Goal: Use online tool/utility: Utilize a website feature to perform a specific function

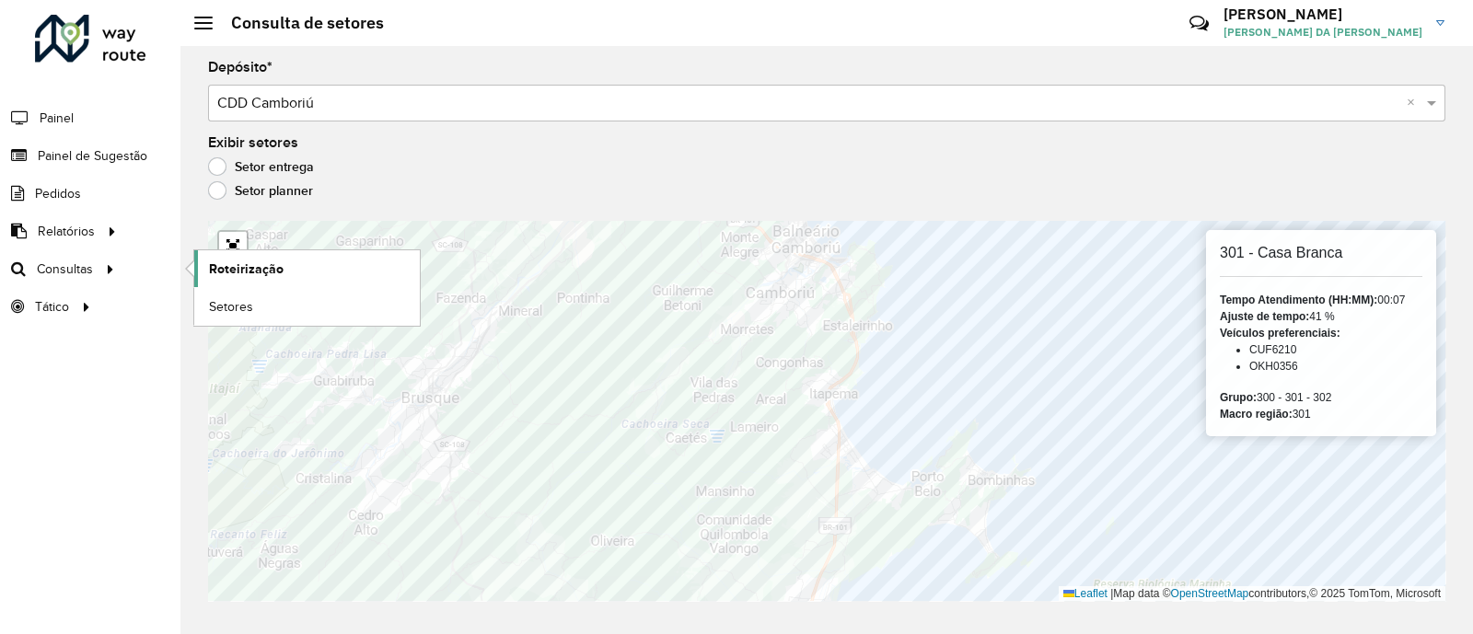
click at [244, 272] on span "Roteirização" at bounding box center [246, 269] width 75 height 19
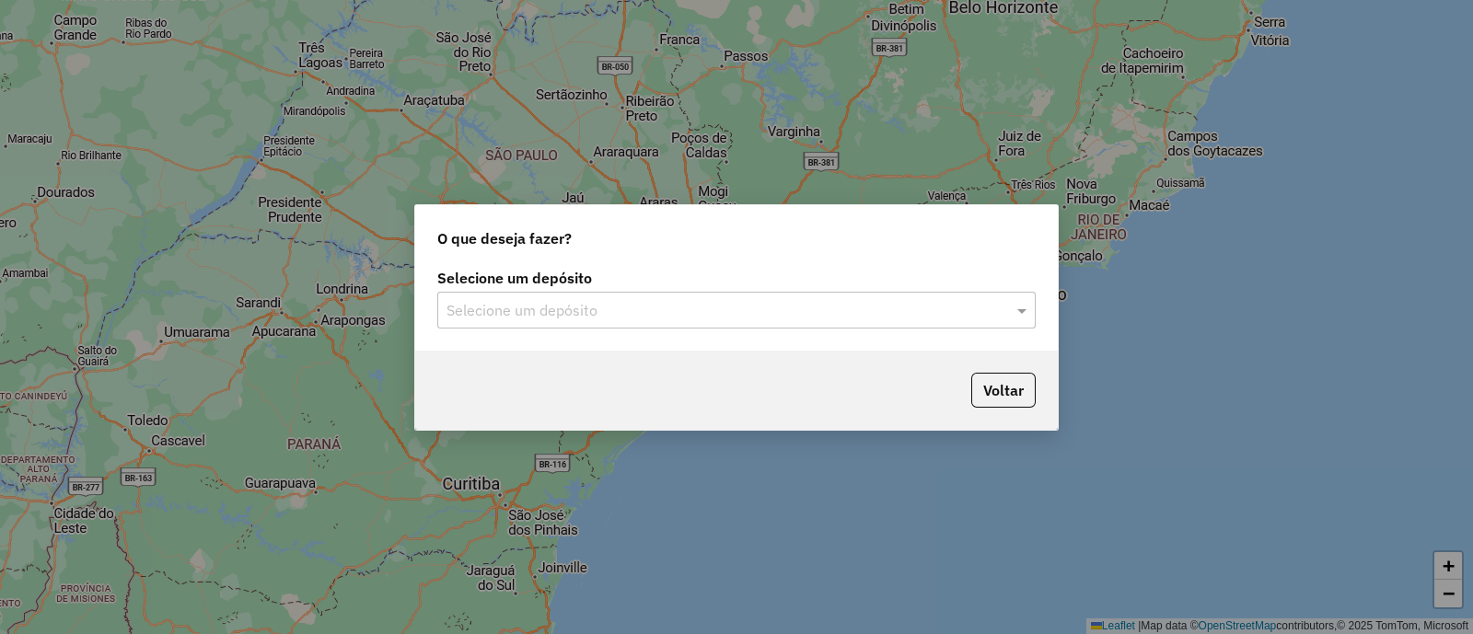
click at [739, 308] on input "text" at bounding box center [717, 311] width 543 height 22
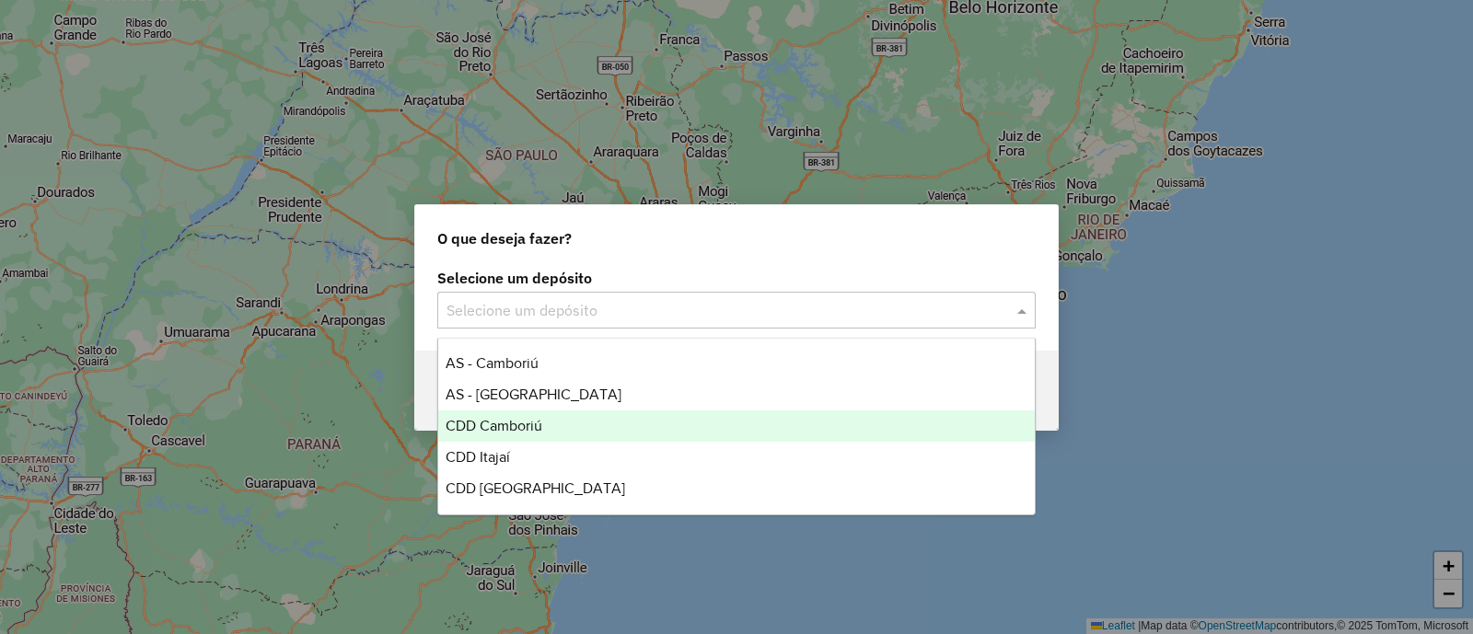
click at [575, 429] on div "CDD Camboriú" at bounding box center [736, 426] width 597 height 31
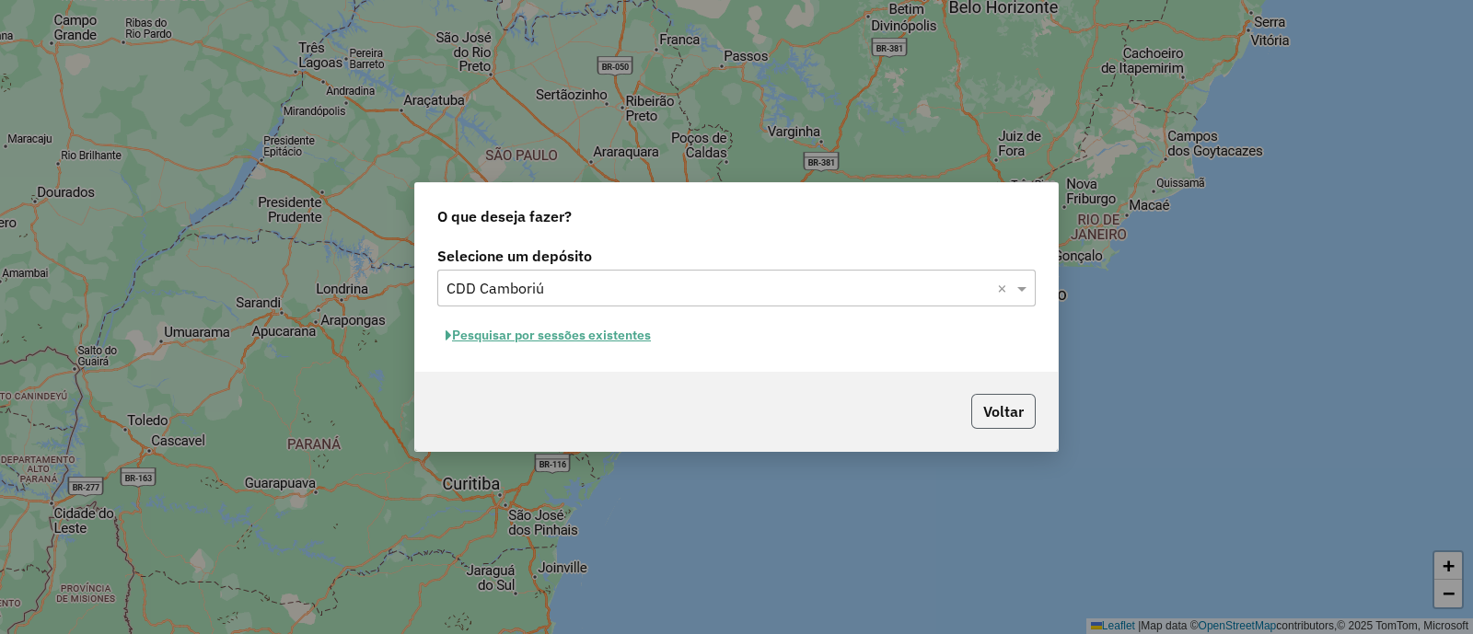
click at [1008, 413] on button "Voltar" at bounding box center [1003, 411] width 64 height 35
